Goal: Information Seeking & Learning: Check status

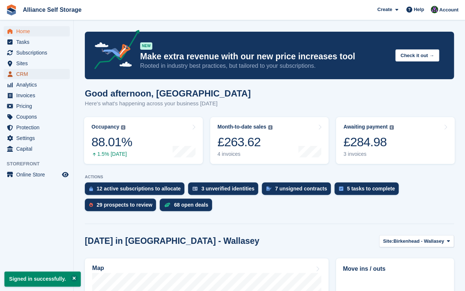
click at [39, 75] on span "CRM" at bounding box center [38, 74] width 44 height 10
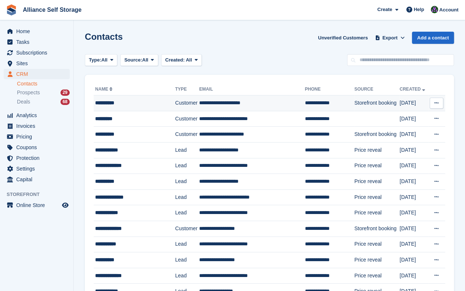
click at [271, 98] on td "**********" at bounding box center [252, 103] width 106 height 16
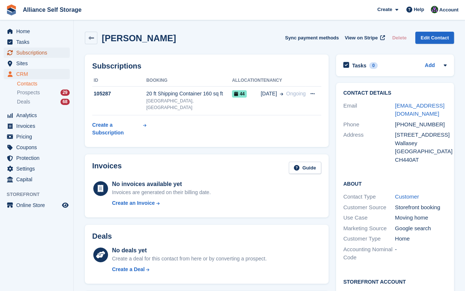
click at [36, 54] on span "Subscriptions" at bounding box center [38, 53] width 44 height 10
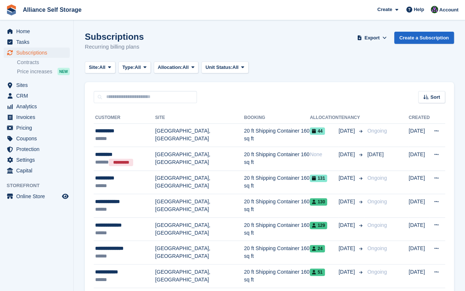
click at [189, 38] on div "Subscriptions Recurring billing plans Export Export Subscriptions Export a CSV …" at bounding box center [269, 46] width 369 height 28
click at [176, 38] on div "Subscriptions Recurring billing plans Export Export Subscriptions Export a CSV …" at bounding box center [269, 46] width 369 height 28
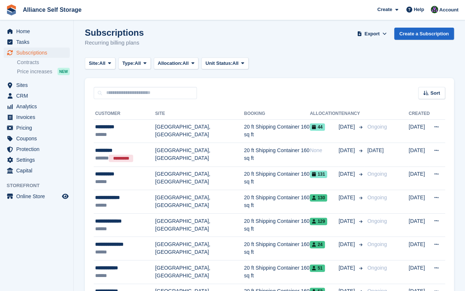
scroll to position [7, 0]
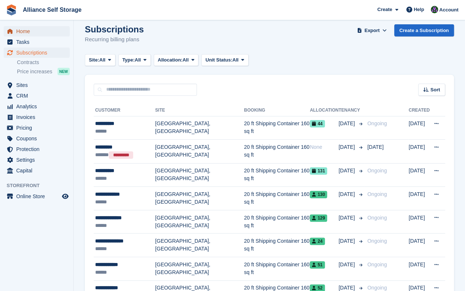
drag, startPoint x: 18, startPoint y: 29, endPoint x: 48, endPoint y: 32, distance: 30.7
click at [18, 29] on span "Home" at bounding box center [38, 31] width 44 height 10
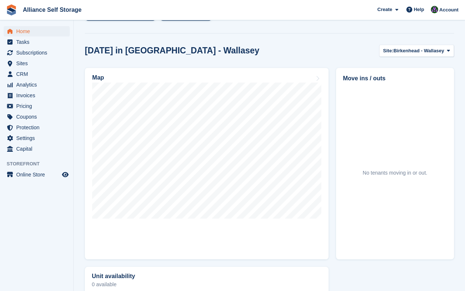
scroll to position [143, 0]
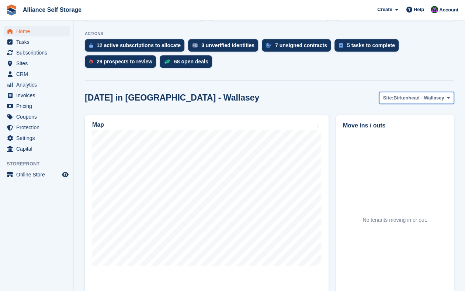
click at [402, 99] on span "Birkenhead - Wallasey" at bounding box center [418, 97] width 51 height 7
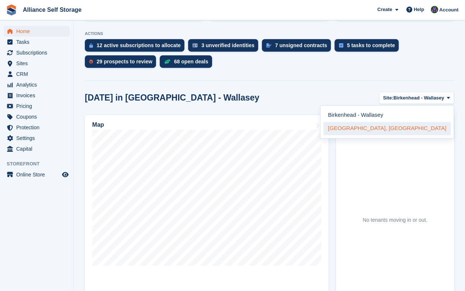
click at [395, 130] on link "[GEOGRAPHIC_DATA], [GEOGRAPHIC_DATA]" at bounding box center [386, 128] width 127 height 13
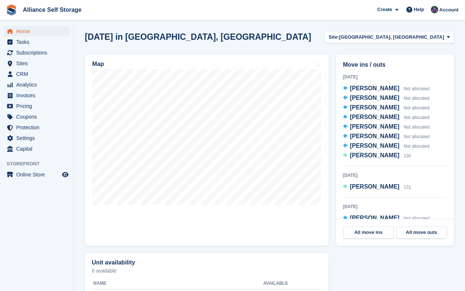
scroll to position [204, 0]
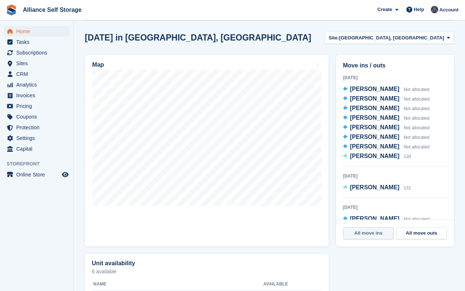
click at [383, 235] on link "All move ins" at bounding box center [368, 233] width 50 height 12
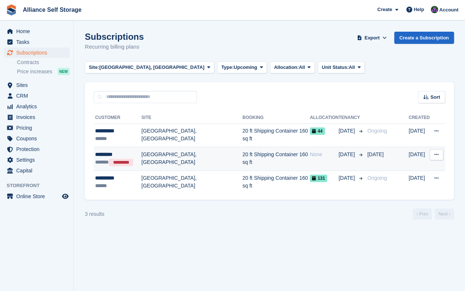
click at [444, 152] on td "View customer Issue contract Cancelled This subscription has already been cance…" at bounding box center [437, 159] width 15 height 24
click at [437, 155] on icon at bounding box center [436, 154] width 4 height 5
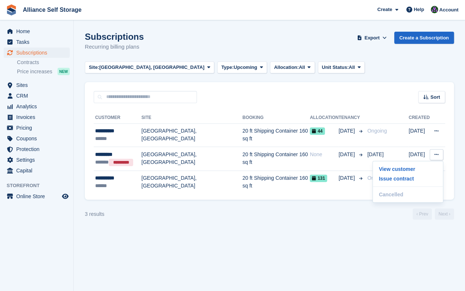
click at [321, 218] on div "3 results ‹ Prev Next ›" at bounding box center [269, 214] width 369 height 11
click at [24, 51] on span "Subscriptions" at bounding box center [38, 53] width 44 height 10
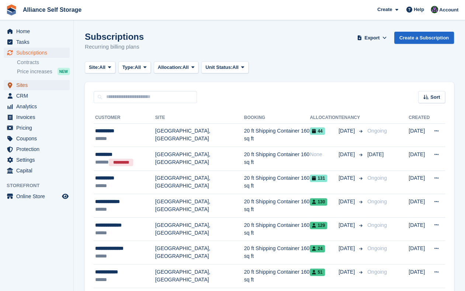
click at [40, 87] on span "Sites" at bounding box center [38, 85] width 44 height 10
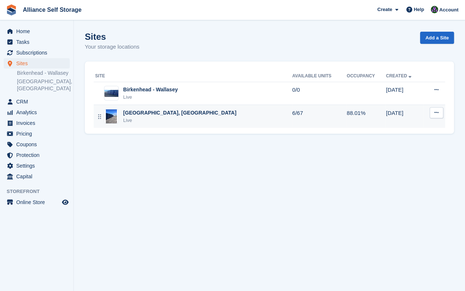
click at [198, 115] on div "[GEOGRAPHIC_DATA], [GEOGRAPHIC_DATA]" at bounding box center [179, 113] width 113 height 8
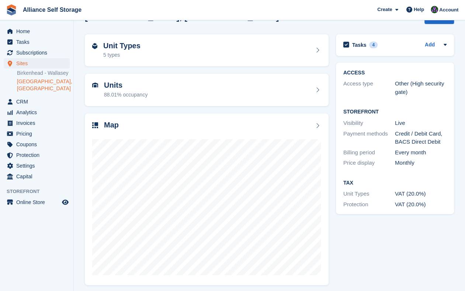
scroll to position [23, 0]
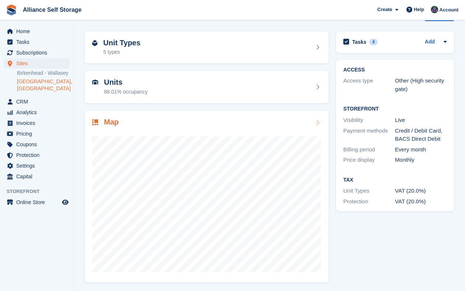
click at [221, 134] on div at bounding box center [206, 201] width 229 height 147
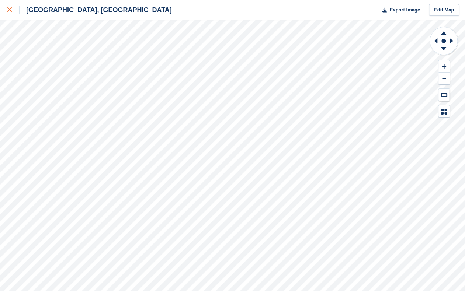
click at [14, 14] on div at bounding box center [13, 10] width 12 height 9
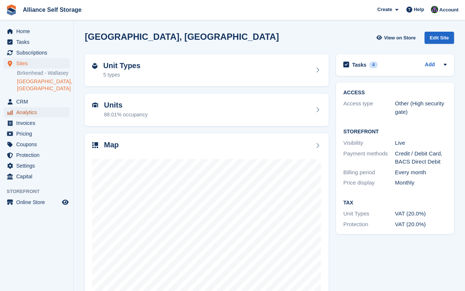
click at [40, 112] on span "Analytics" at bounding box center [38, 112] width 44 height 10
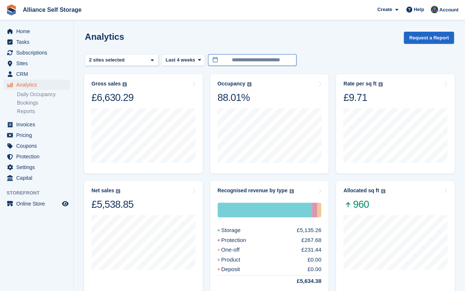
click at [238, 59] on input "**********" at bounding box center [252, 60] width 88 height 12
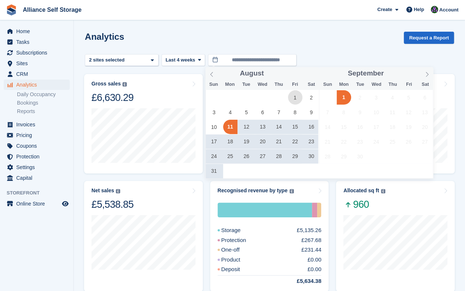
click at [296, 99] on span "1" at bounding box center [295, 97] width 14 height 14
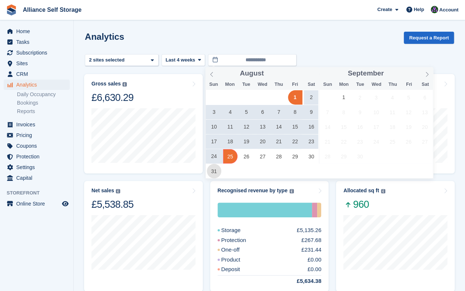
click at [215, 172] on span "31" at bounding box center [214, 171] width 14 height 14
type input "**********"
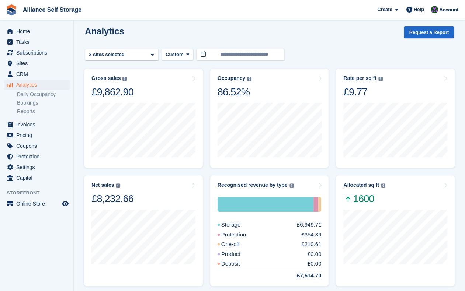
scroll to position [7, 0]
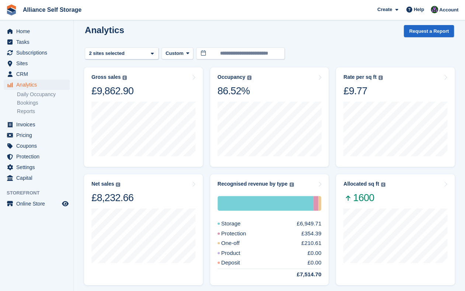
click at [303, 33] on div "Analytics Request a Report" at bounding box center [269, 35] width 369 height 21
click at [48, 75] on span "CRM" at bounding box center [38, 74] width 44 height 10
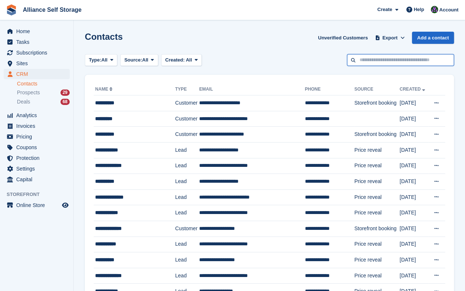
click at [375, 58] on input "text" at bounding box center [400, 60] width 107 height 12
type input "**********"
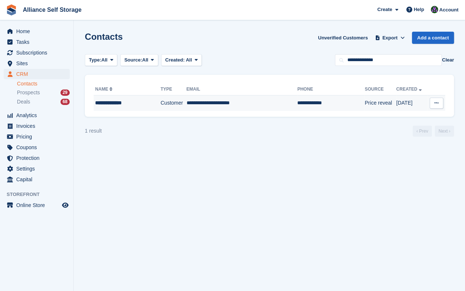
click at [240, 103] on td "**********" at bounding box center [241, 102] width 111 height 15
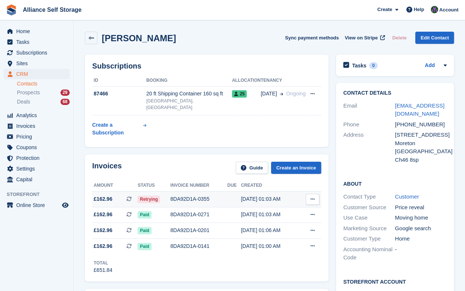
click at [149, 196] on span "Retrying" at bounding box center [149, 199] width 22 height 7
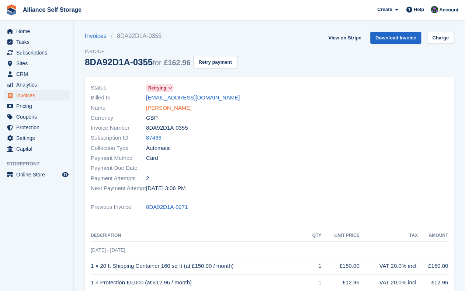
click at [171, 107] on link "[PERSON_NAME]" at bounding box center [168, 108] width 45 height 8
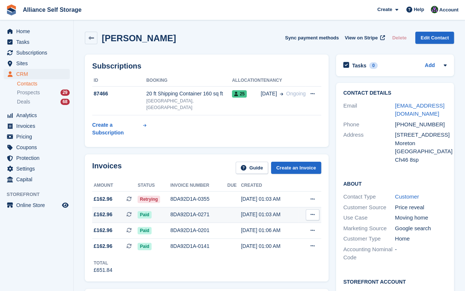
click at [176, 211] on div "8DA92D1A-0271" at bounding box center [198, 215] width 57 height 8
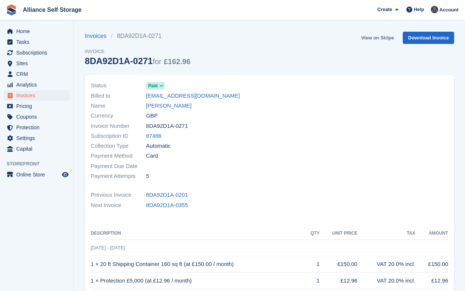
click at [375, 32] on link "View on Stripe" at bounding box center [377, 38] width 39 height 12
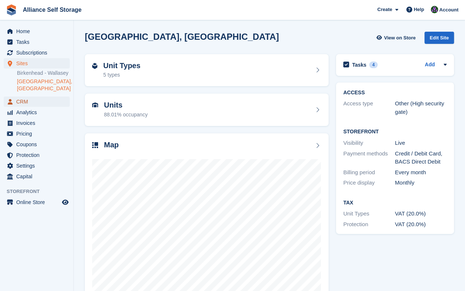
click at [30, 104] on span "CRM" at bounding box center [38, 102] width 44 height 10
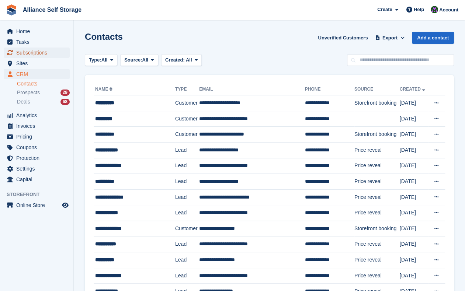
click at [34, 55] on span "Subscriptions" at bounding box center [38, 53] width 44 height 10
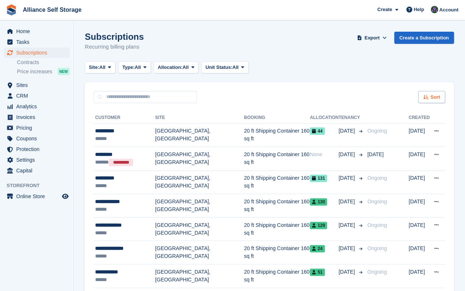
click at [428, 102] on div "Sort" at bounding box center [431, 97] width 27 height 12
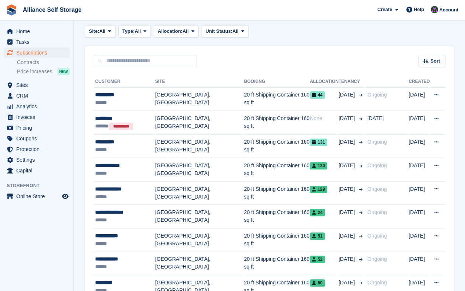
scroll to position [32, 0]
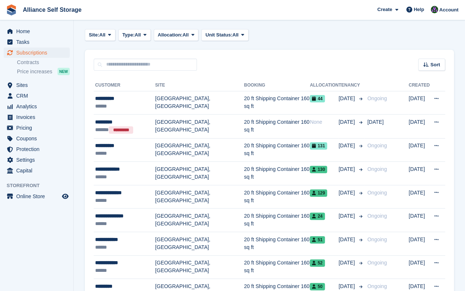
click at [335, 62] on div "Sort Sort by Customer name Date created Move in date Move out date Created (old…" at bounding box center [269, 60] width 369 height 21
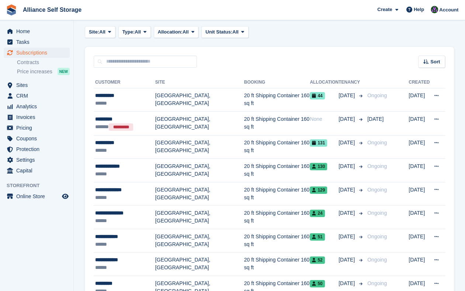
scroll to position [0, 0]
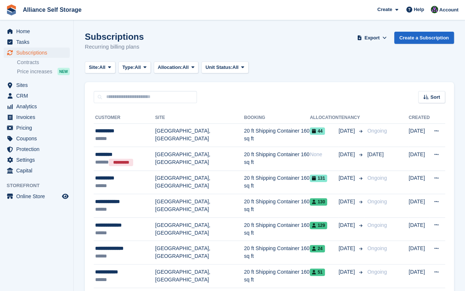
click at [339, 52] on div "Subscriptions Recurring billing plans Export Export Subscriptions Export a CSV …" at bounding box center [269, 46] width 369 height 28
click at [34, 110] on span "Analytics" at bounding box center [38, 106] width 44 height 10
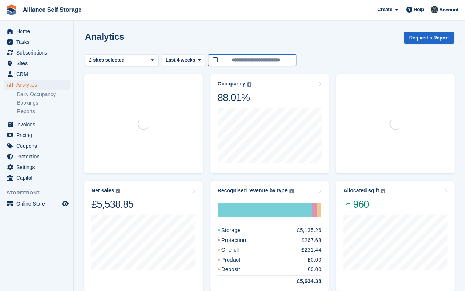
click at [244, 63] on input "**********" at bounding box center [252, 60] width 88 height 12
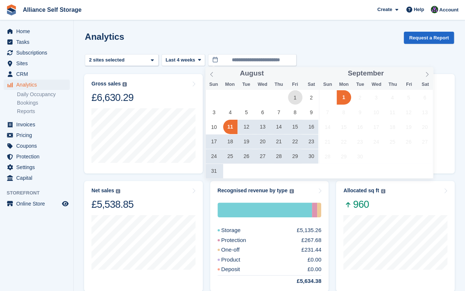
click at [294, 99] on span "1" at bounding box center [295, 97] width 14 height 14
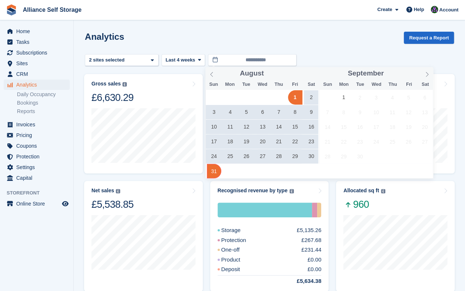
click at [215, 171] on span "31" at bounding box center [214, 171] width 14 height 14
type input "**********"
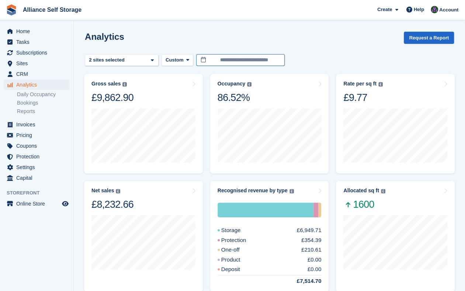
drag, startPoint x: 246, startPoint y: 57, endPoint x: 237, endPoint y: 67, distance: 13.3
click at [246, 57] on input "**********" at bounding box center [240, 60] width 88 height 12
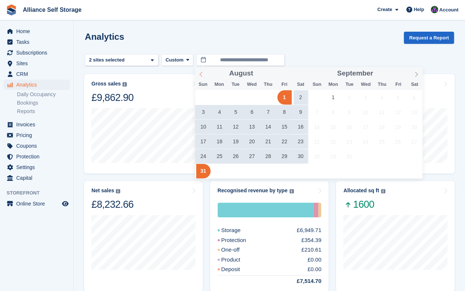
click at [201, 72] on span at bounding box center [201, 73] width 13 height 13
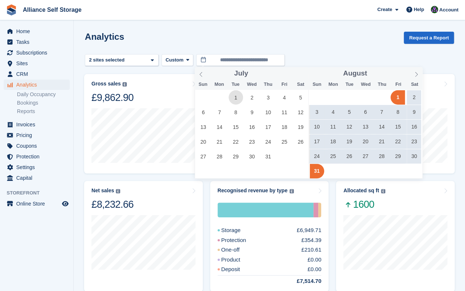
click at [232, 95] on span "1" at bounding box center [236, 97] width 14 height 14
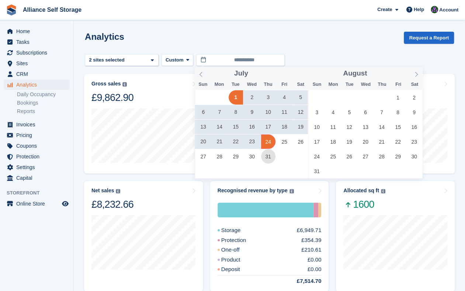
click at [266, 160] on span "31" at bounding box center [268, 156] width 14 height 14
type input "**********"
